Goal: Task Accomplishment & Management: Manage account settings

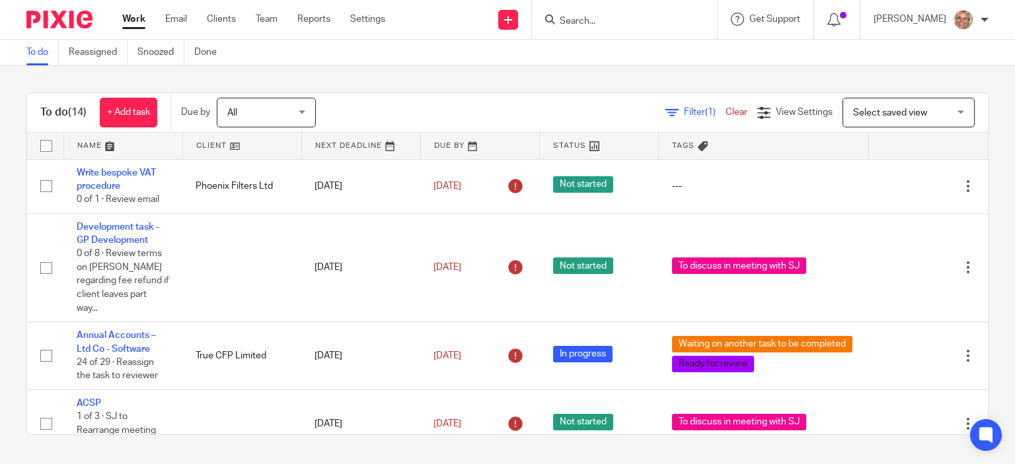
scroll to position [198, 0]
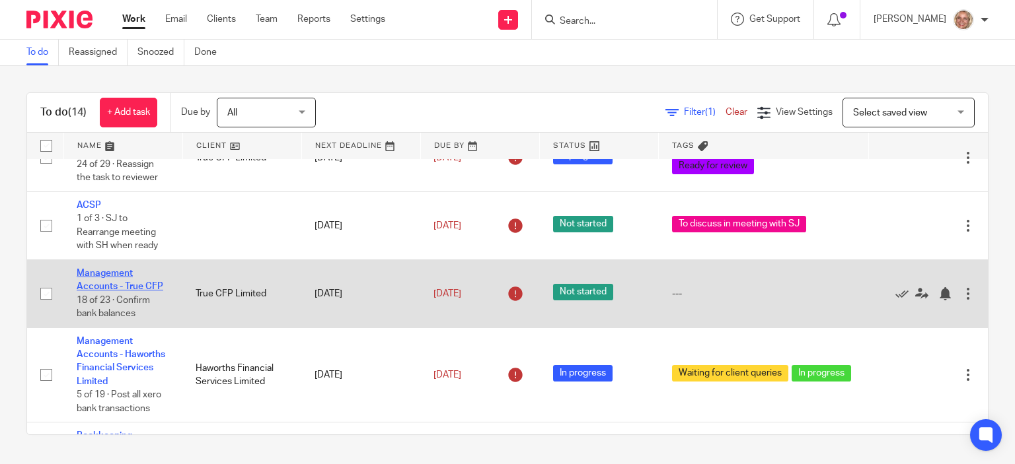
click at [116, 269] on link "Management Accounts - True CFP" at bounding box center [120, 280] width 87 height 22
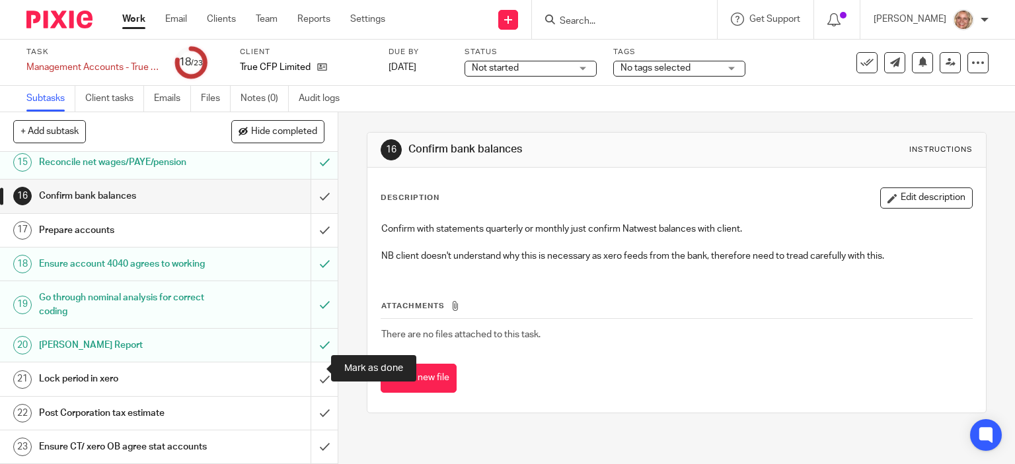
scroll to position [374, 0]
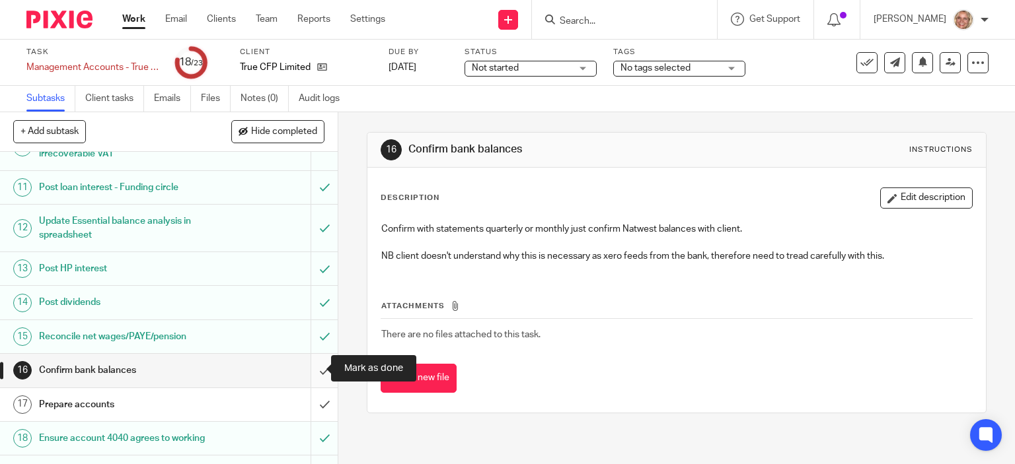
click at [310, 371] on input "submit" at bounding box center [169, 370] width 338 height 33
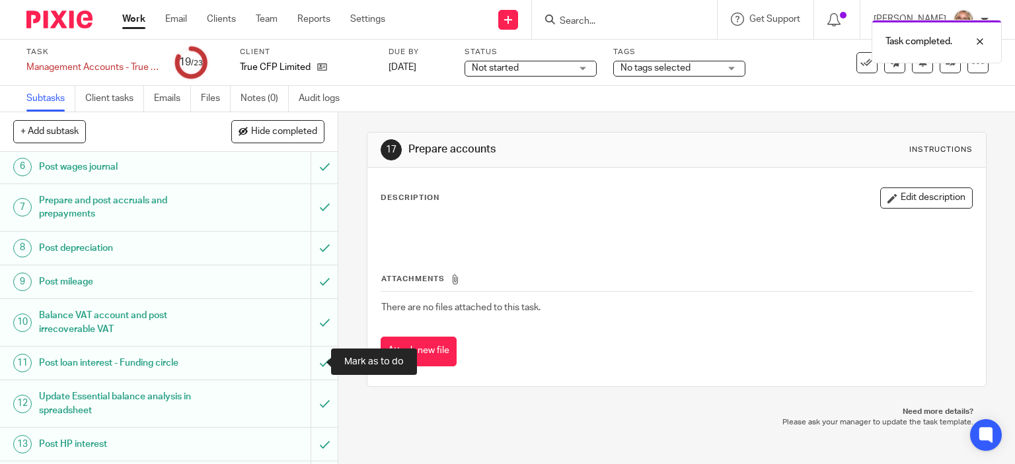
scroll to position [396, 0]
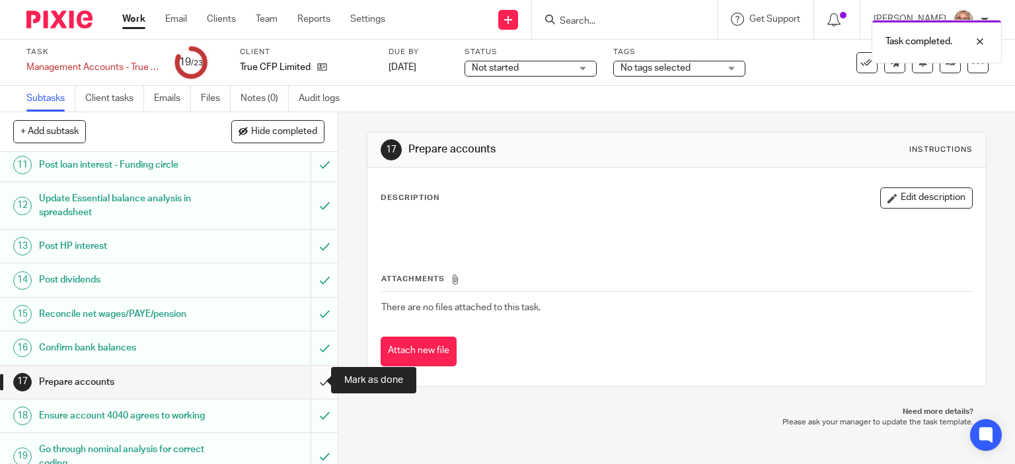
click at [311, 382] on input "submit" at bounding box center [169, 382] width 338 height 33
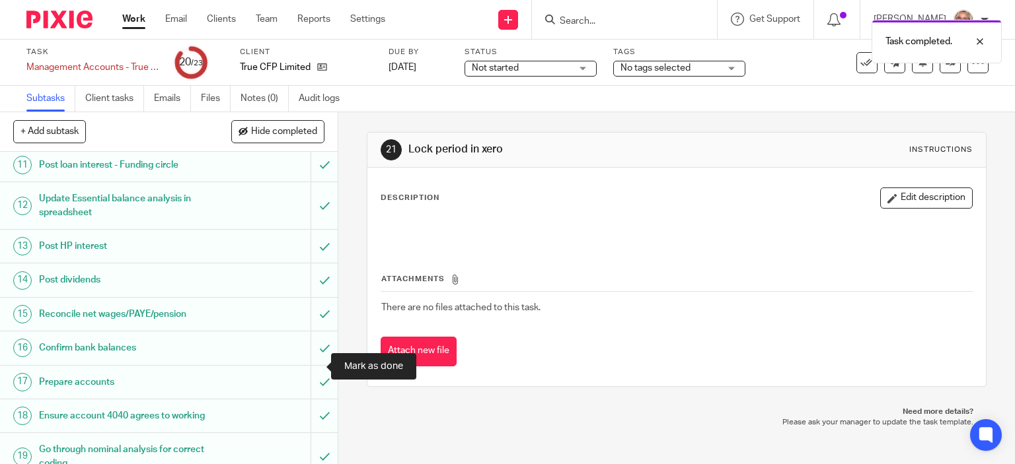
scroll to position [572, 0]
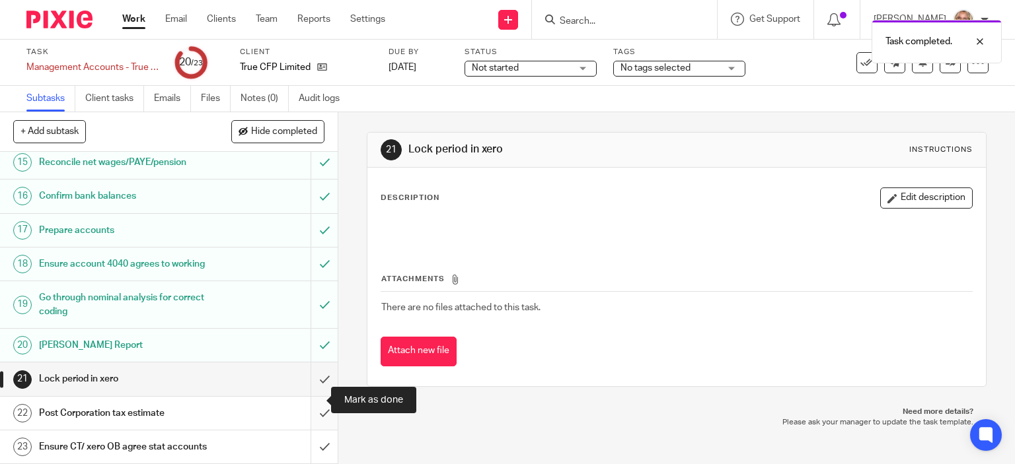
click at [310, 399] on input "submit" at bounding box center [169, 413] width 338 height 33
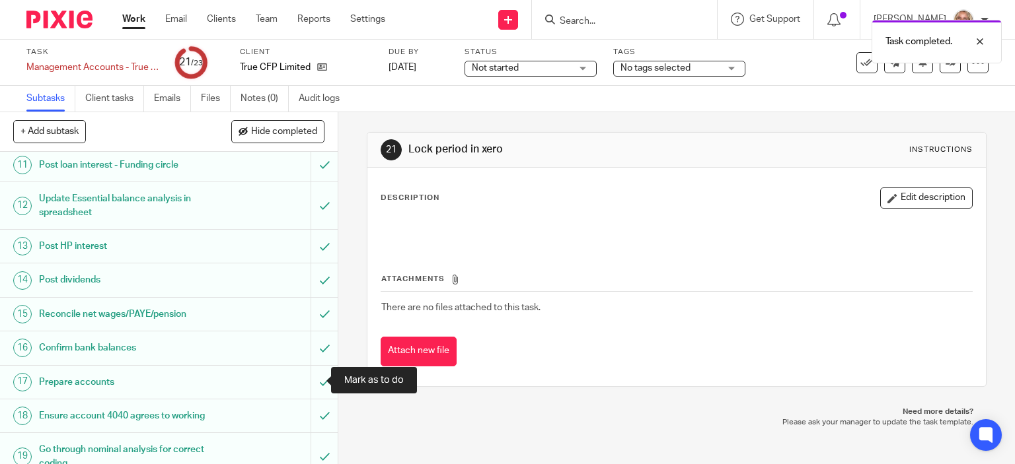
scroll to position [572, 0]
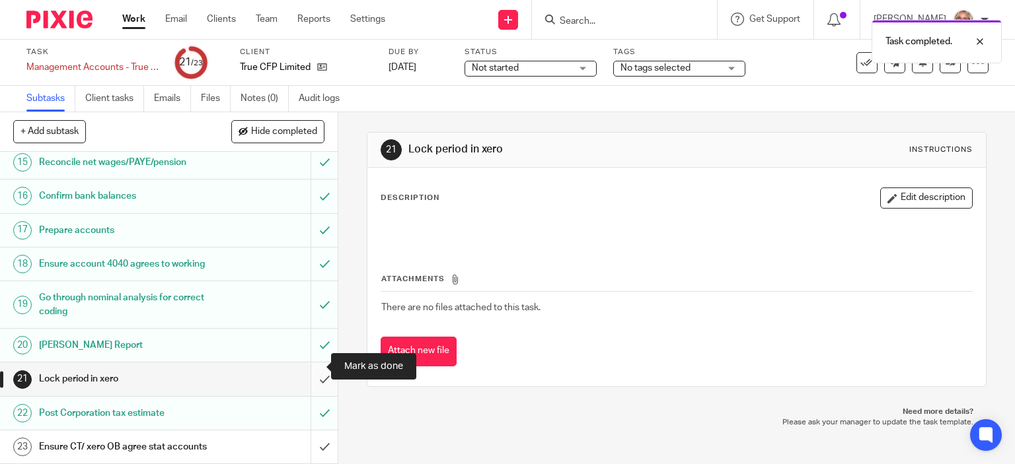
click at [310, 367] on input "submit" at bounding box center [169, 379] width 338 height 33
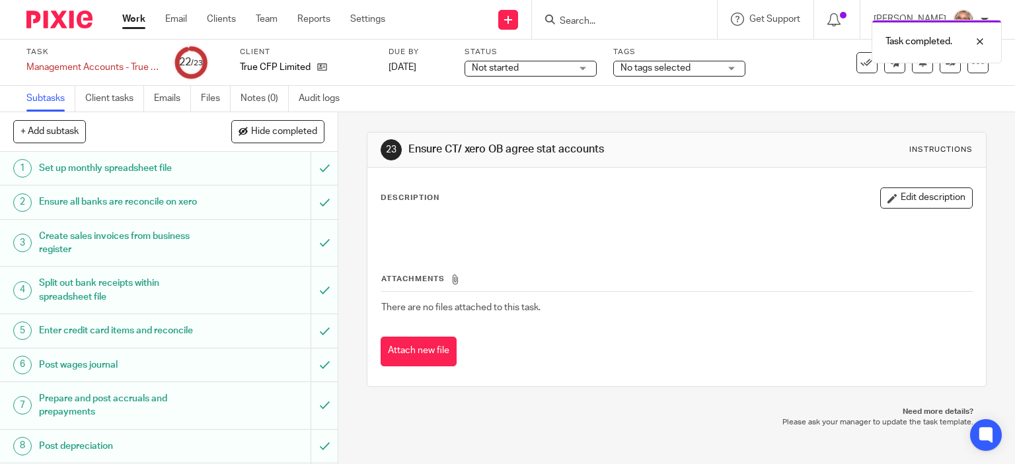
scroll to position [572, 0]
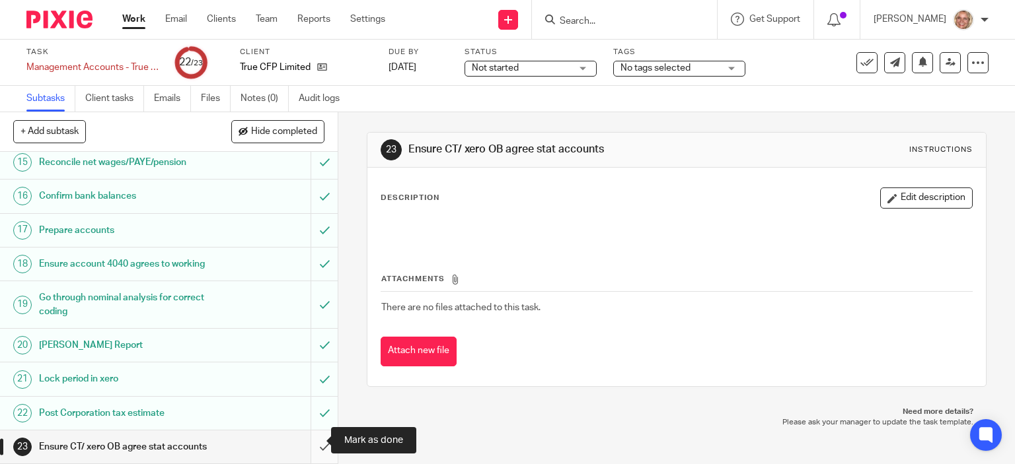
click at [311, 438] on input "submit" at bounding box center [169, 447] width 338 height 33
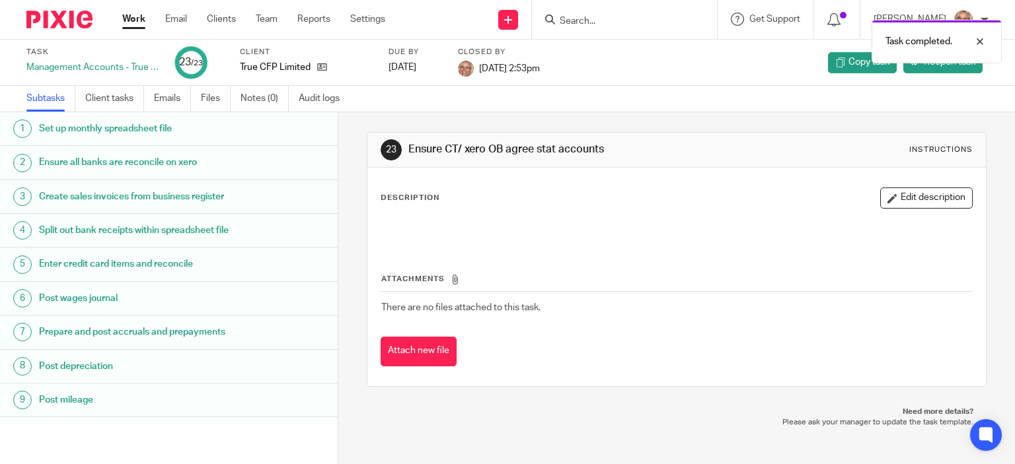
click at [137, 24] on link "Work" at bounding box center [133, 19] width 23 height 13
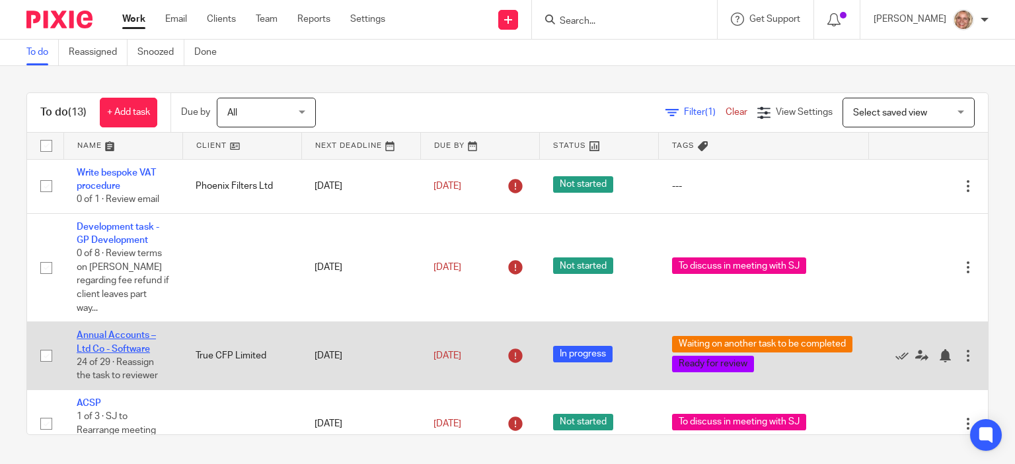
click at [145, 332] on link "Annual Accounts – Ltd Co - Software" at bounding box center [116, 342] width 79 height 22
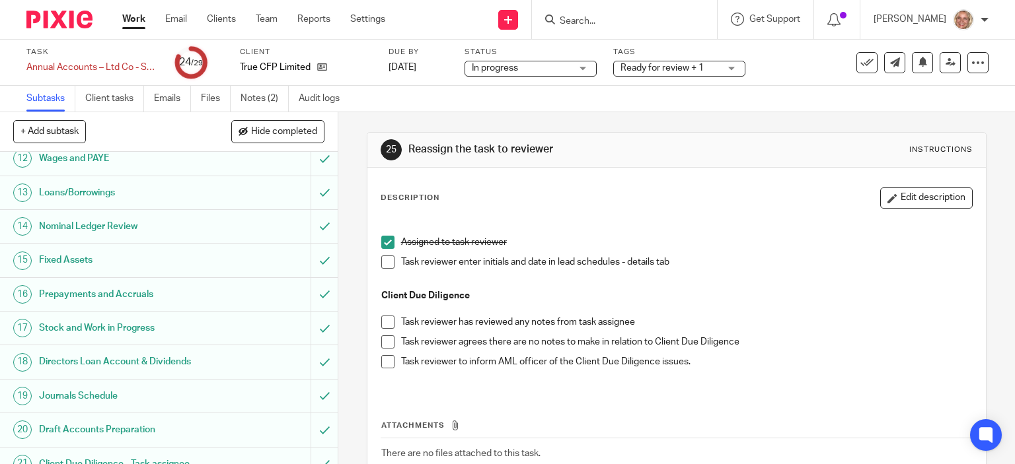
scroll to position [681, 0]
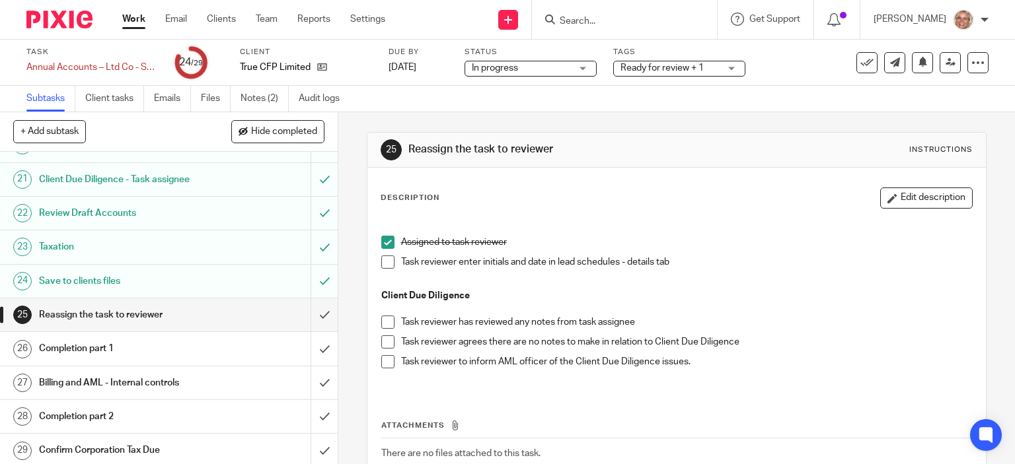
click at [382, 261] on span at bounding box center [387, 262] width 13 height 13
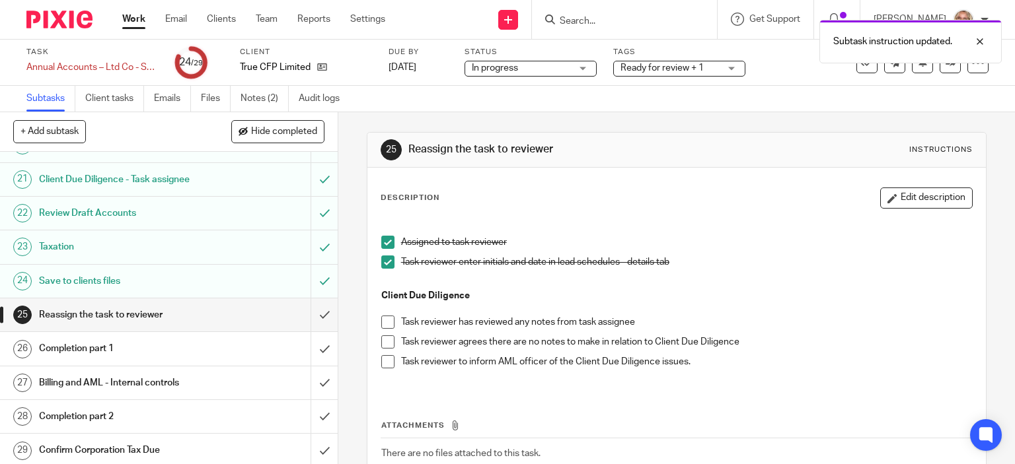
click at [386, 322] on span at bounding box center [387, 322] width 13 height 13
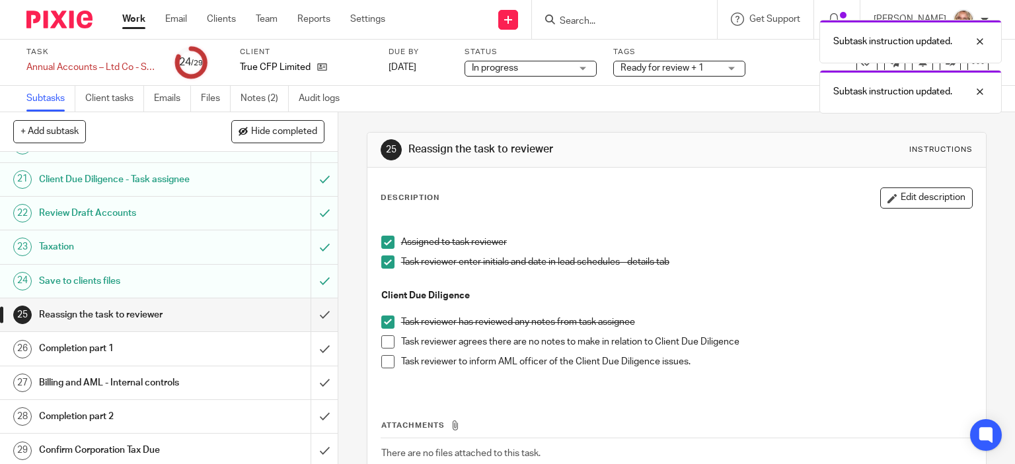
click at [386, 349] on li "Task reviewer agrees there are no notes to make in relation to Client Due Dilig…" at bounding box center [676, 346] width 591 height 20
click at [383, 344] on span at bounding box center [387, 342] width 13 height 13
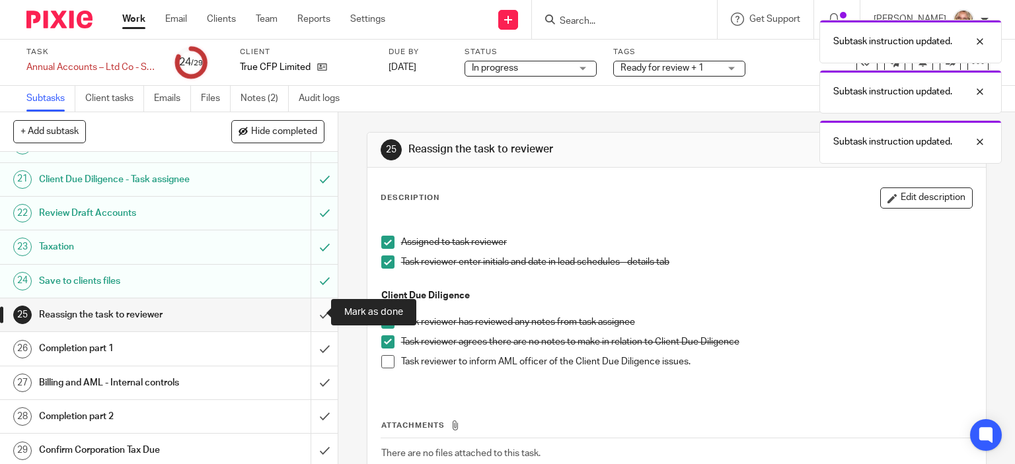
click at [310, 311] on input "submit" at bounding box center [169, 315] width 338 height 33
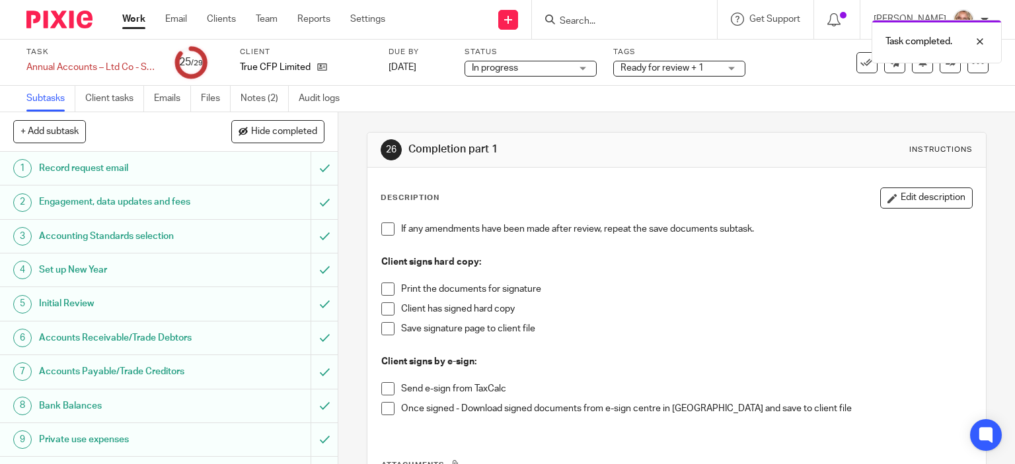
click at [386, 385] on span at bounding box center [387, 388] width 13 height 13
click at [732, 69] on div "Ready for review + 1" at bounding box center [679, 69] width 132 height 16
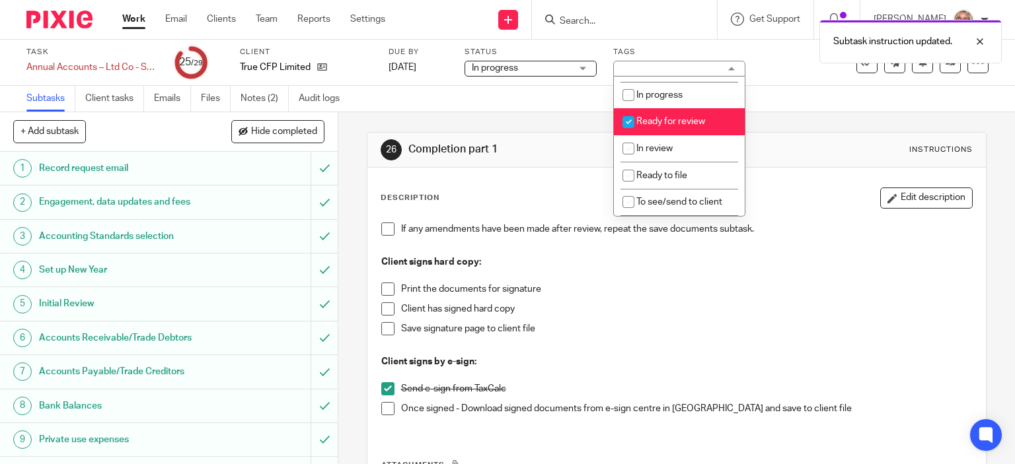
scroll to position [119, 0]
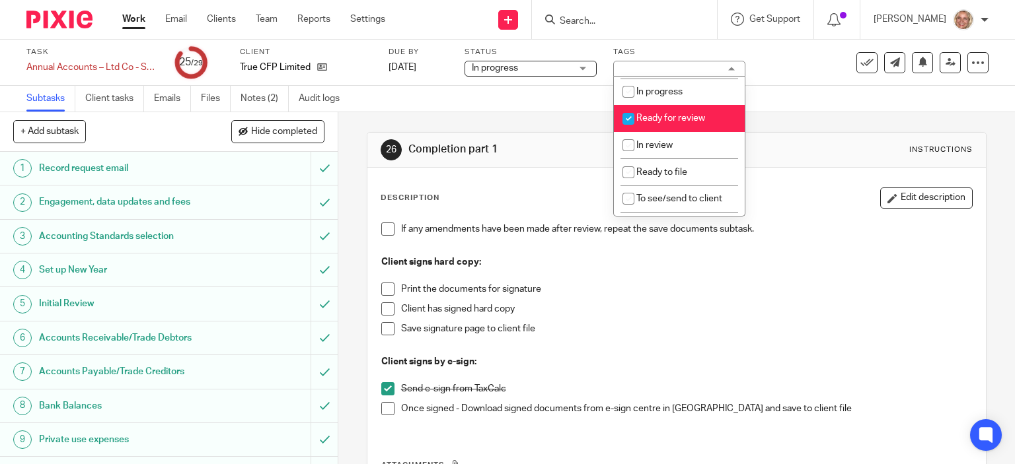
click at [709, 122] on li "Ready for review" at bounding box center [679, 118] width 131 height 27
checkbox input "false"
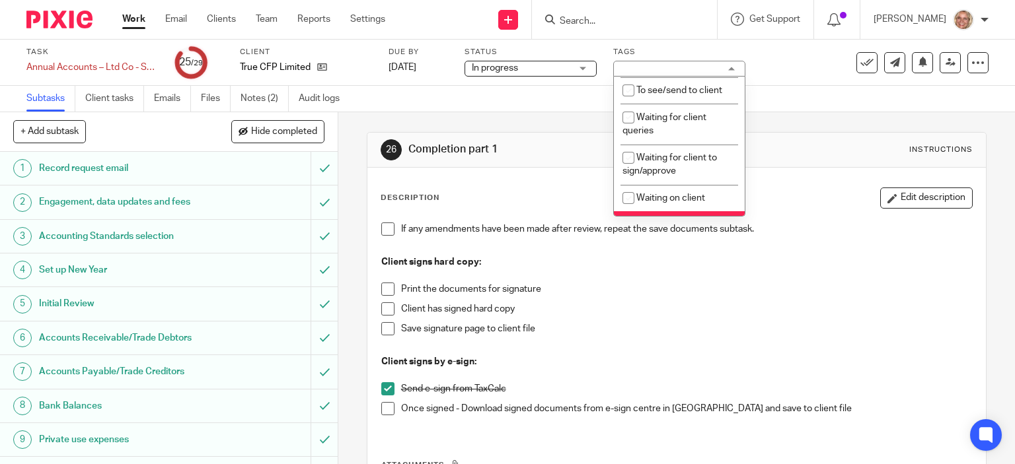
scroll to position [242, 0]
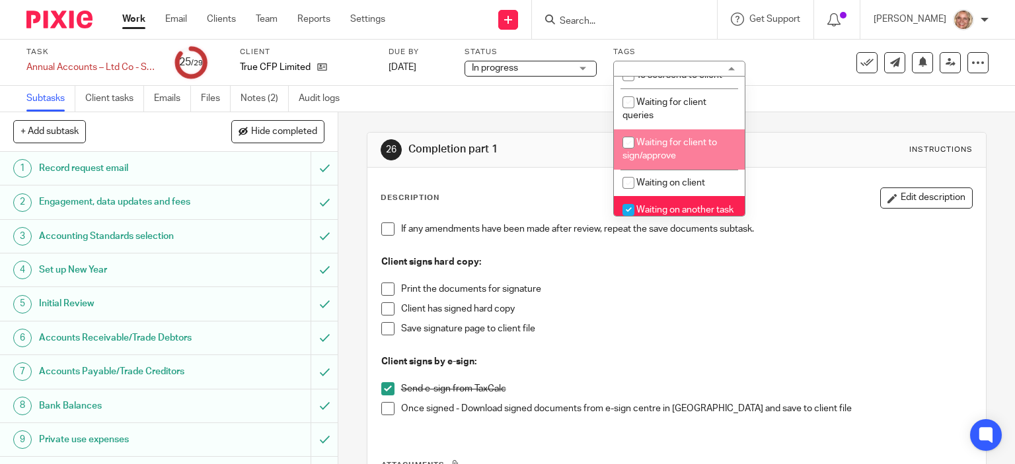
drag, startPoint x: 702, startPoint y: 145, endPoint x: 695, endPoint y: 161, distance: 17.2
click at [702, 145] on span "Waiting for client to sign/approve" at bounding box center [669, 149] width 94 height 23
checkbox input "true"
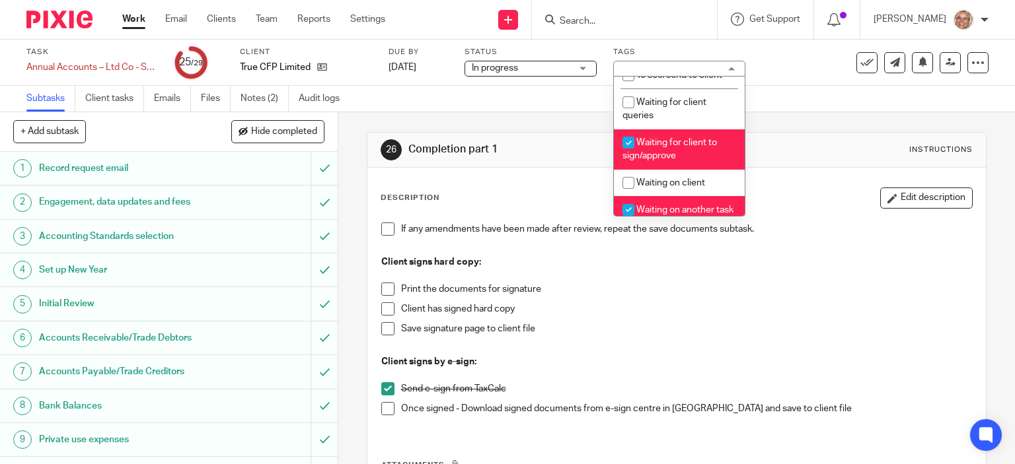
click at [697, 206] on li "Waiting on another task to be completed" at bounding box center [679, 216] width 131 height 40
checkbox input "false"
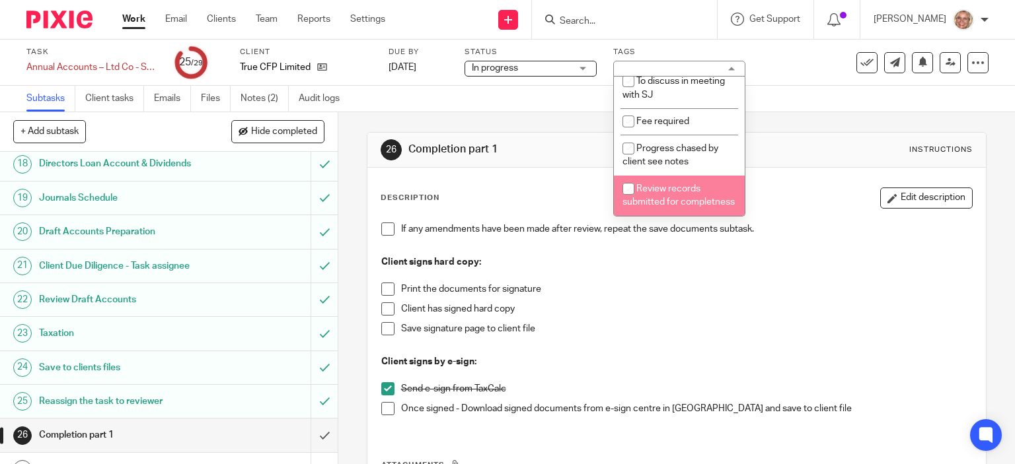
scroll to position [681, 0]
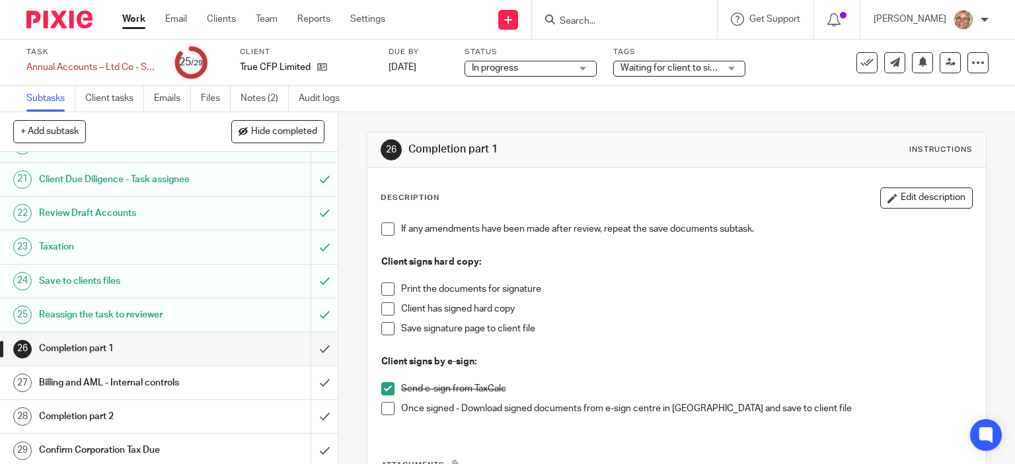
click at [168, 380] on h1 "Billing and AML - Internal controls" at bounding box center [125, 383] width 172 height 20
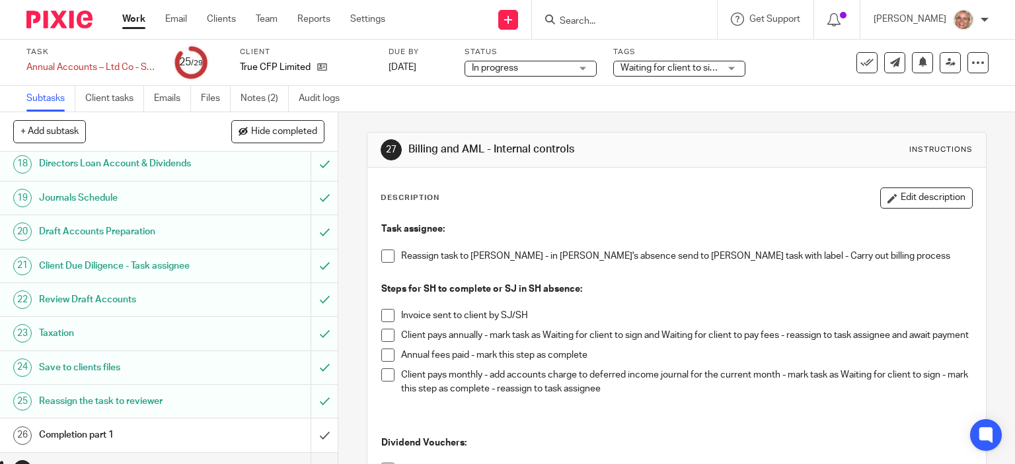
scroll to position [681, 0]
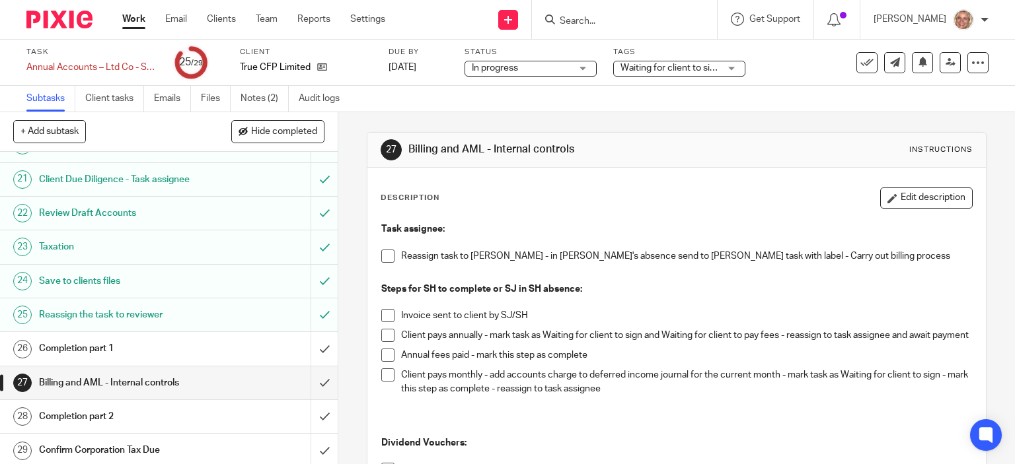
click at [98, 408] on h1 "Completion part 2" at bounding box center [125, 417] width 172 height 20
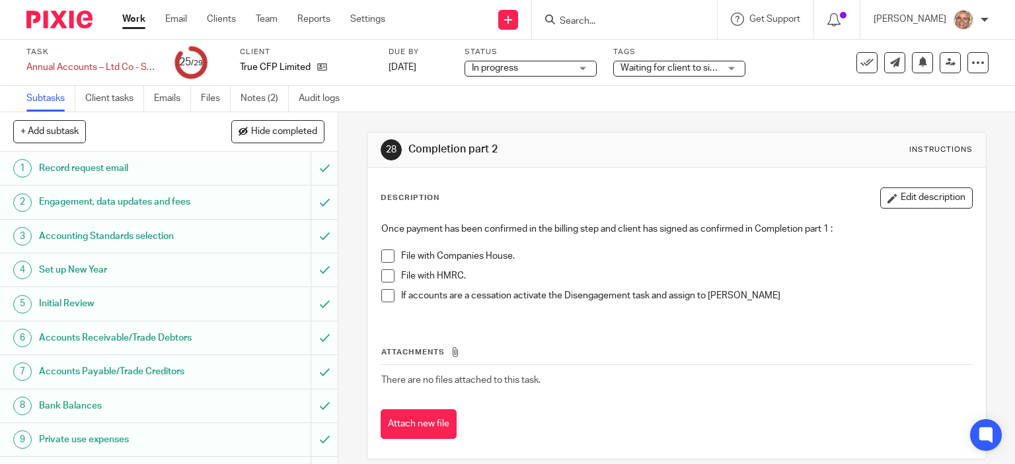
click at [130, 18] on link "Work" at bounding box center [133, 19] width 23 height 13
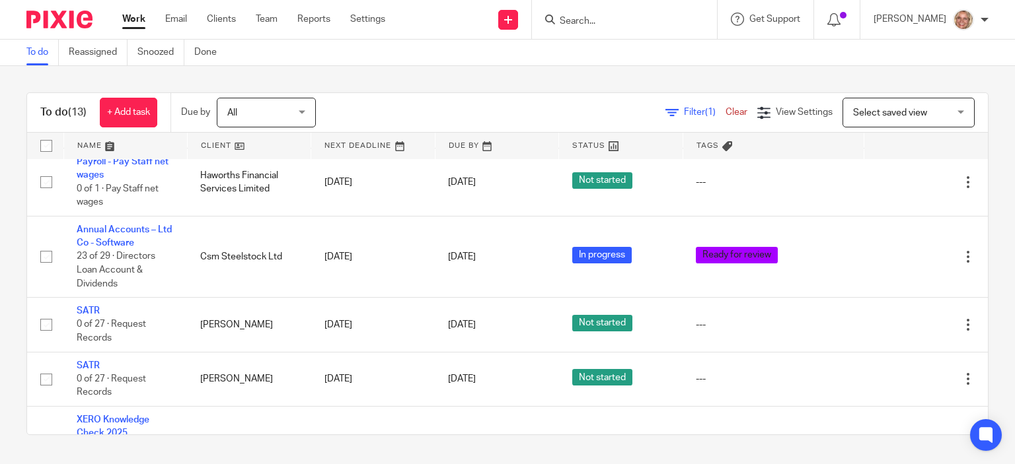
scroll to position [653, 0]
